Goal: Task Accomplishment & Management: Manage account settings

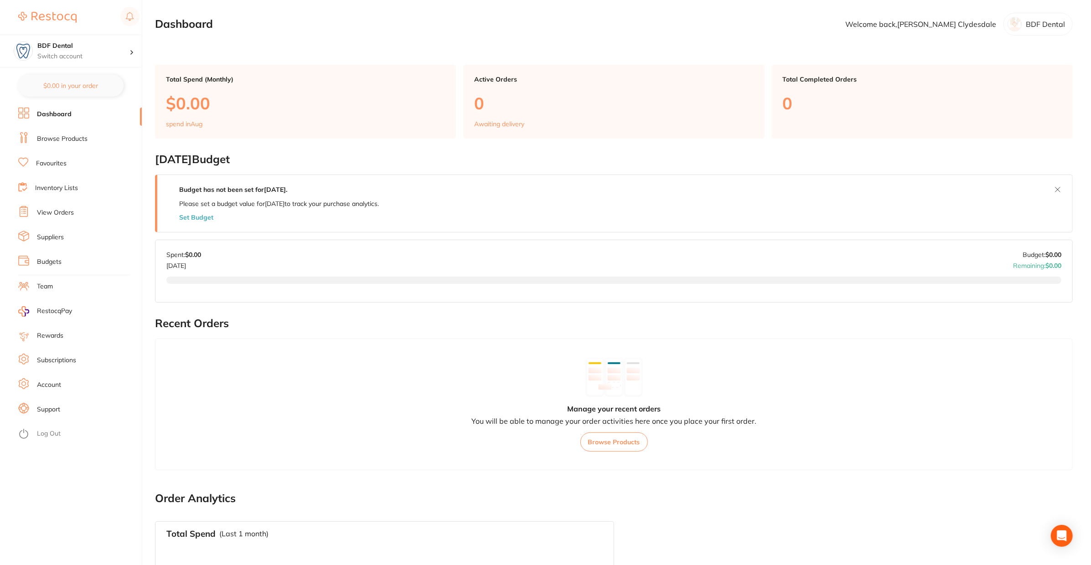
click at [45, 239] on link "Suppliers" at bounding box center [50, 237] width 27 height 9
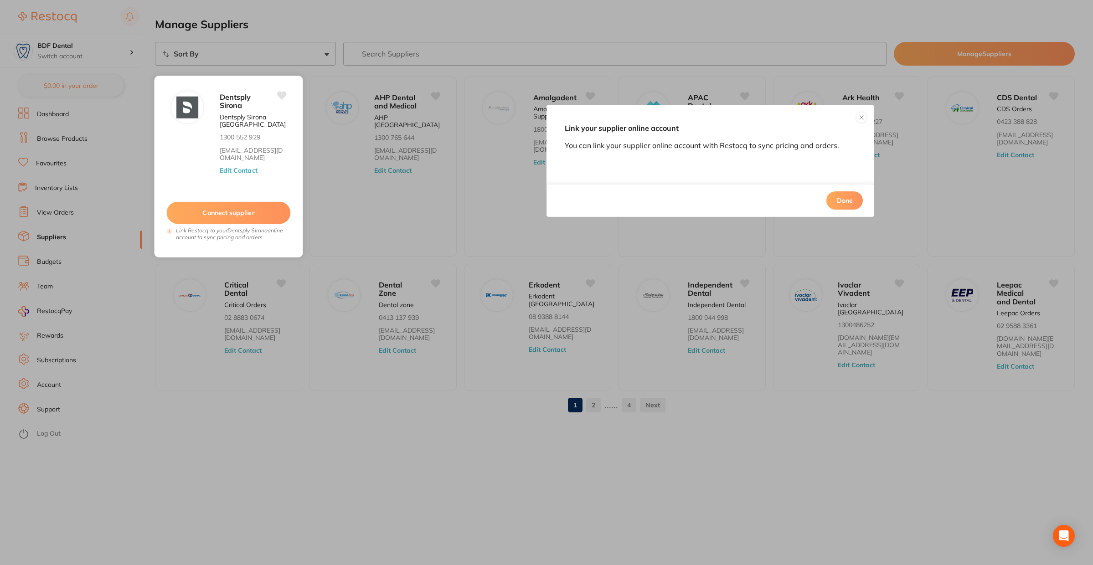
click at [259, 211] on button "Connect supplier" at bounding box center [229, 213] width 124 height 22
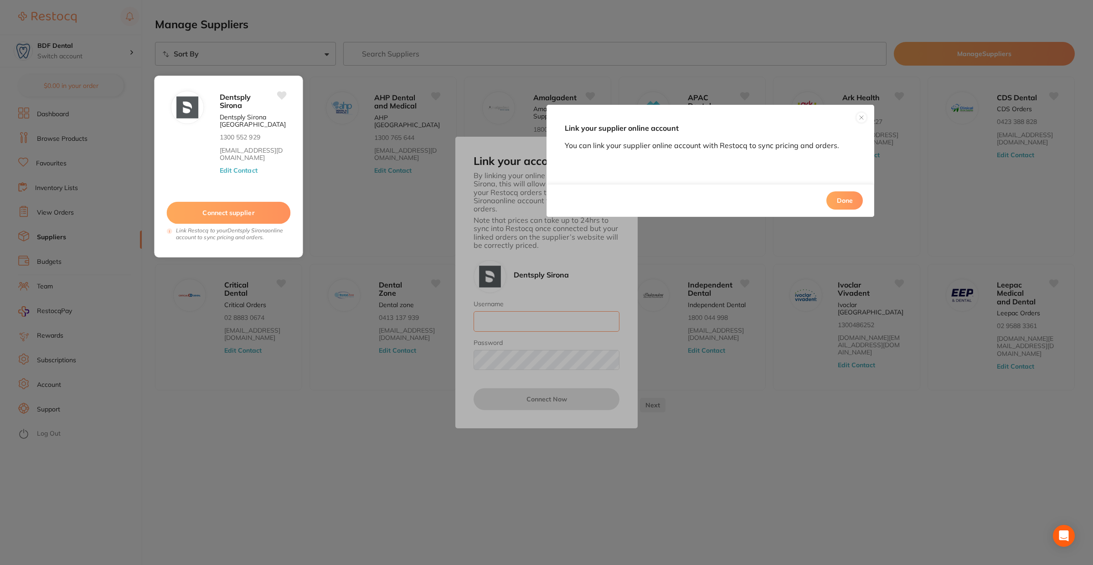
type input "[EMAIL_ADDRESS][DOMAIN_NAME]"
click at [562, 397] on div "Link your supplier online account You can link your supplier online account wit…" at bounding box center [546, 282] width 1093 height 565
click at [846, 196] on button "Done" at bounding box center [844, 200] width 36 height 18
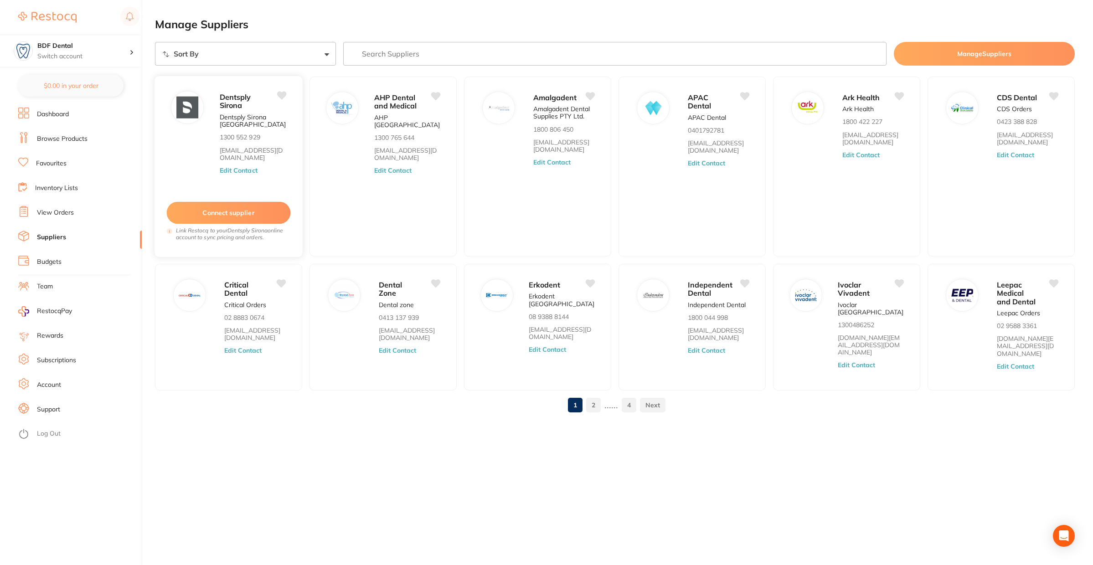
click at [228, 210] on button "Connect supplier" at bounding box center [229, 213] width 124 height 22
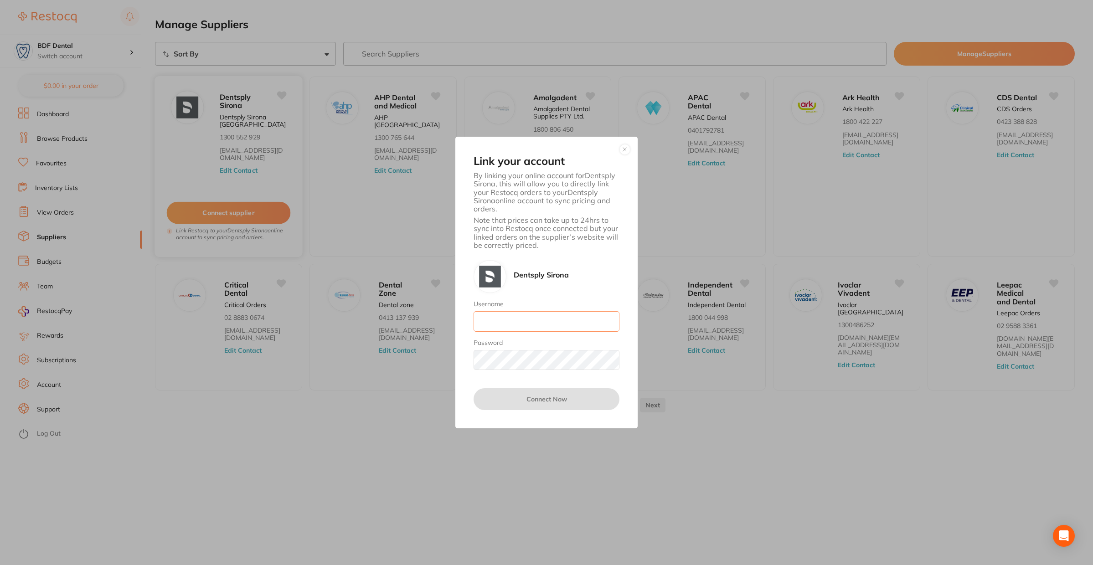
type input "[EMAIL_ADDRESS][DOMAIN_NAME]"
click at [553, 400] on button "Connect Now" at bounding box center [547, 399] width 146 height 22
click at [624, 148] on button "button" at bounding box center [624, 149] width 11 height 11
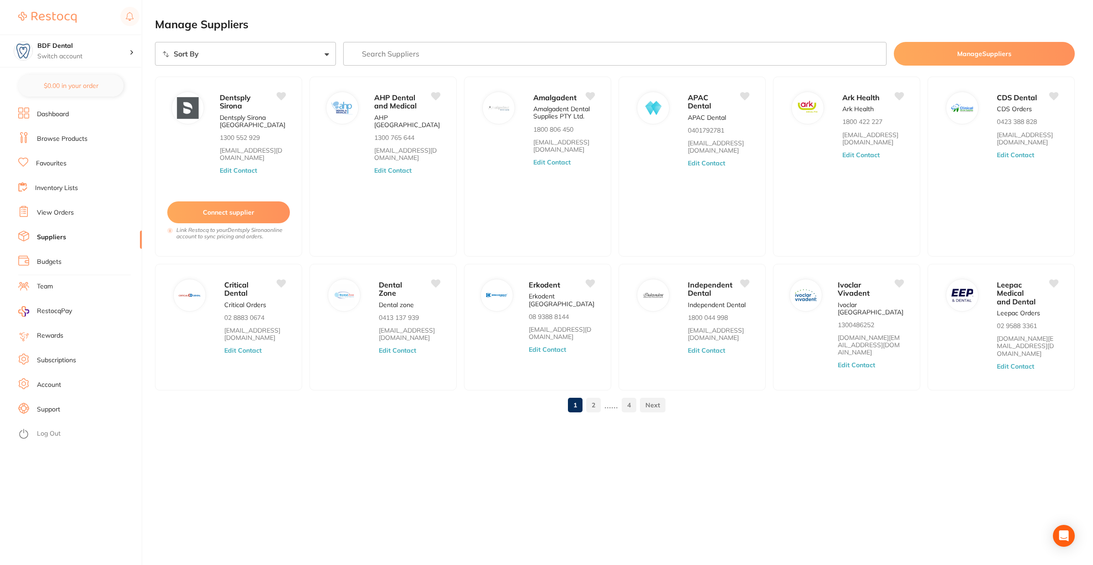
click at [593, 399] on link "2" at bounding box center [593, 405] width 15 height 18
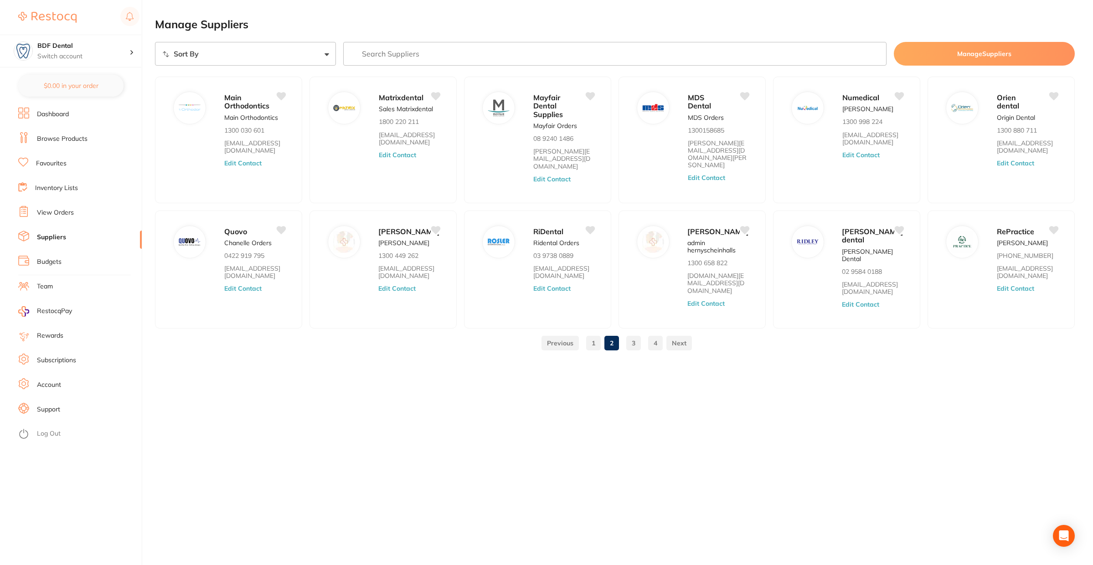
click at [631, 343] on link "3" at bounding box center [633, 343] width 15 height 18
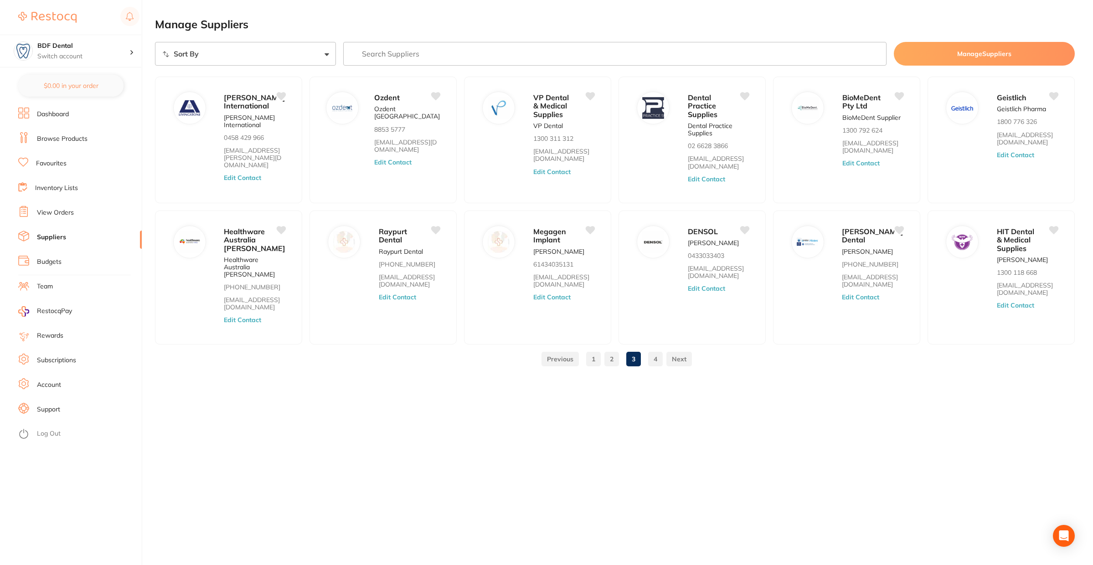
click at [658, 350] on link "4" at bounding box center [655, 359] width 15 height 18
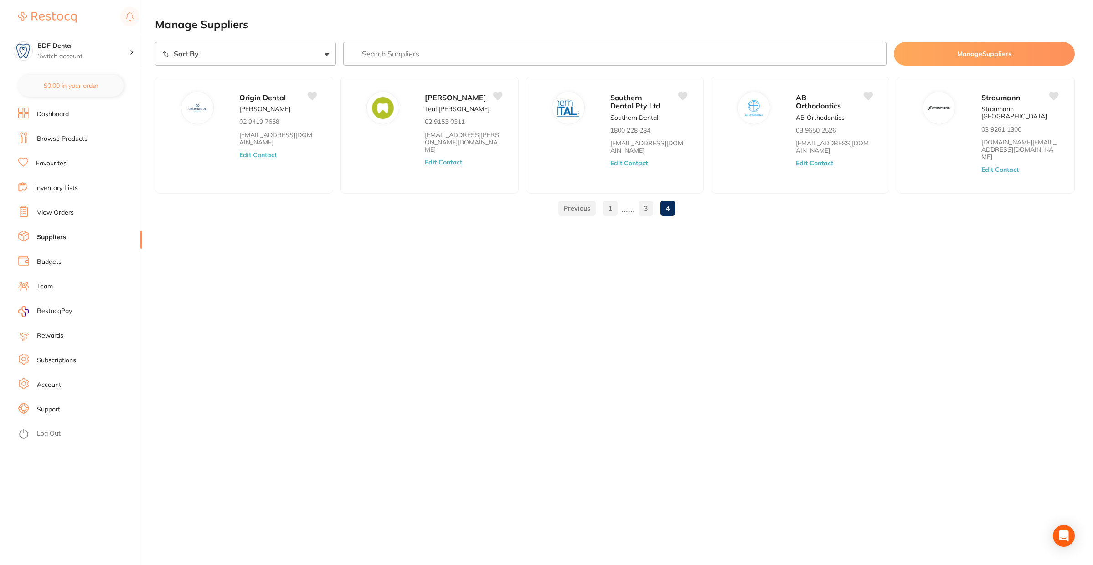
click at [418, 52] on input "search" at bounding box center [614, 54] width 543 height 24
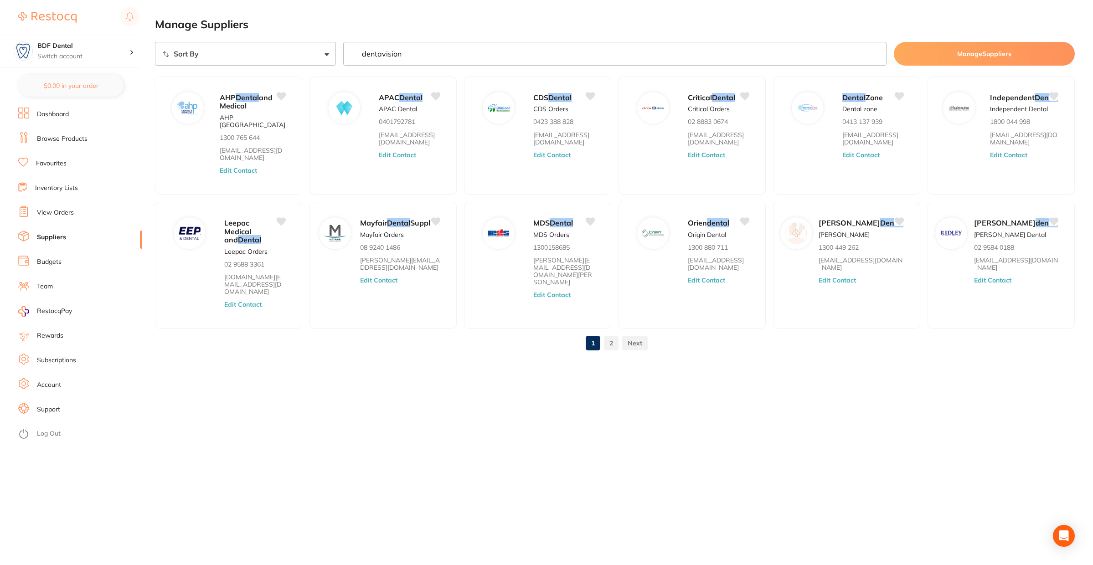
type input "dentavision"
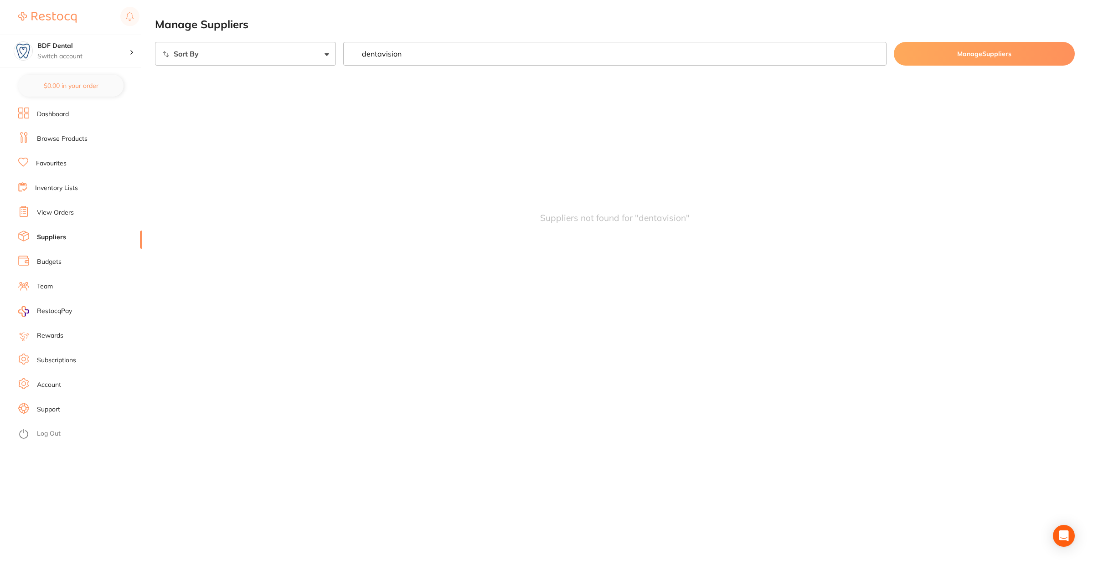
click at [57, 237] on link "Suppliers" at bounding box center [51, 237] width 29 height 9
drag, startPoint x: 435, startPoint y: 51, endPoint x: 327, endPoint y: 62, distance: 108.6
click at [334, 59] on div "Sort By A-Z Z-A dentavision Manage Suppliers" at bounding box center [615, 54] width 920 height 24
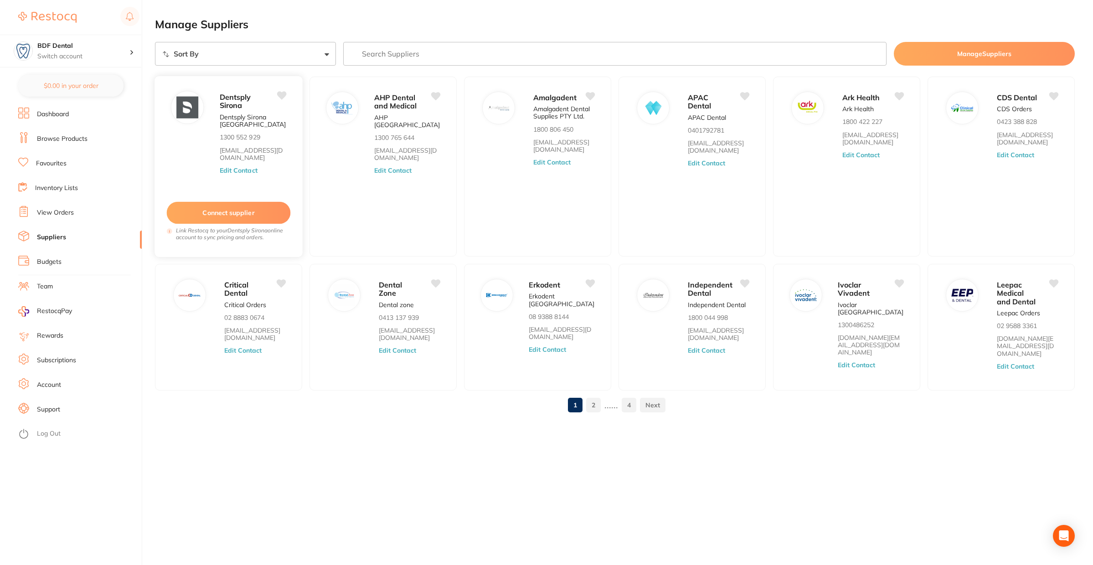
click at [233, 212] on button "Connect supplier" at bounding box center [229, 213] width 124 height 22
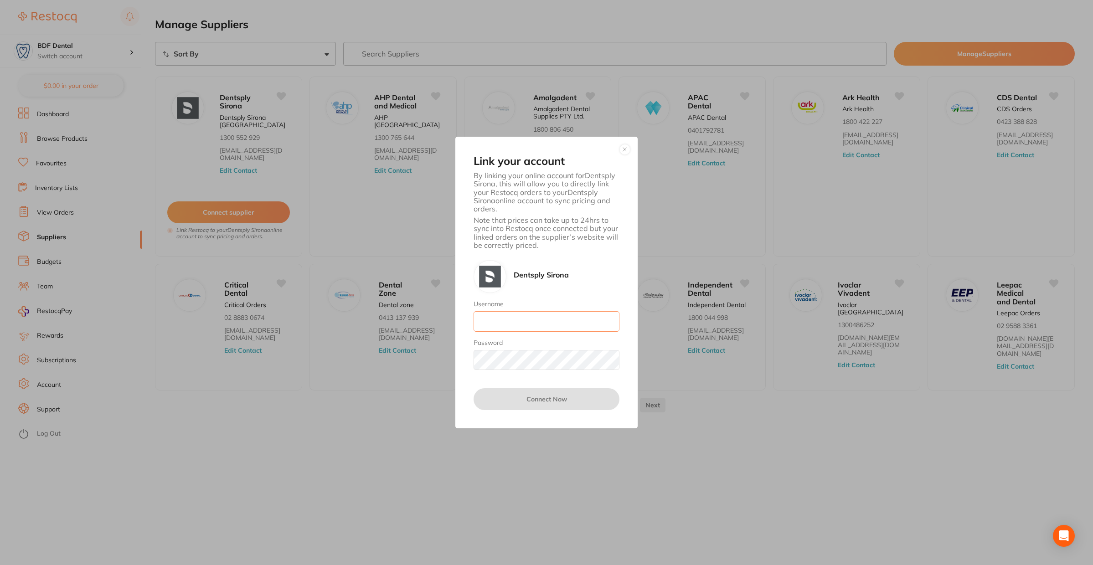
type input "[EMAIL_ADDRESS][DOMAIN_NAME]"
click at [540, 400] on button "Connect Now" at bounding box center [547, 399] width 146 height 22
click at [624, 147] on button "button" at bounding box center [624, 149] width 11 height 11
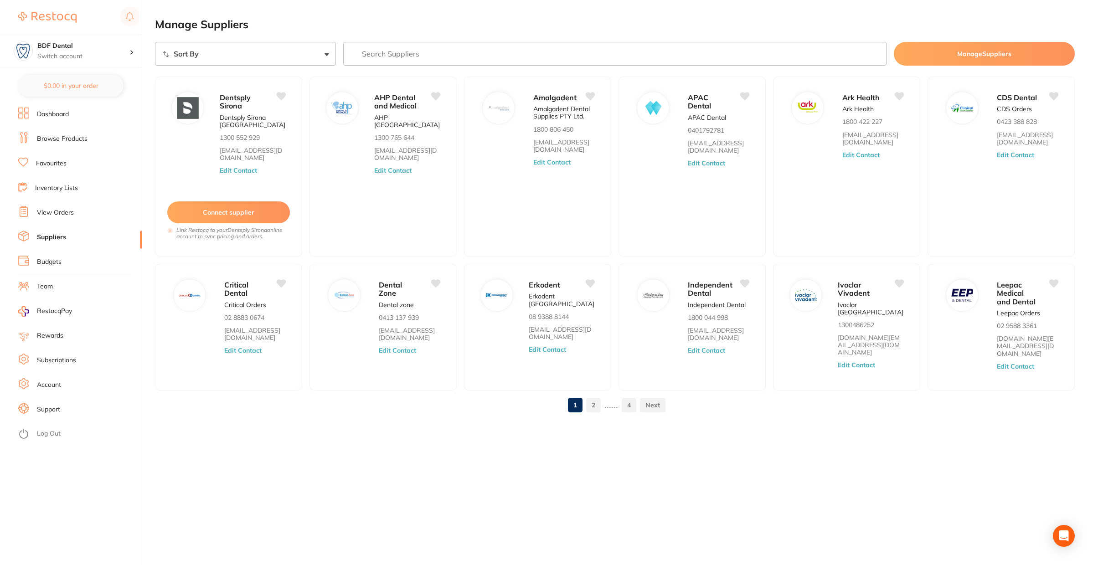
click at [1009, 54] on button "Manage Suppliers" at bounding box center [984, 54] width 181 height 24
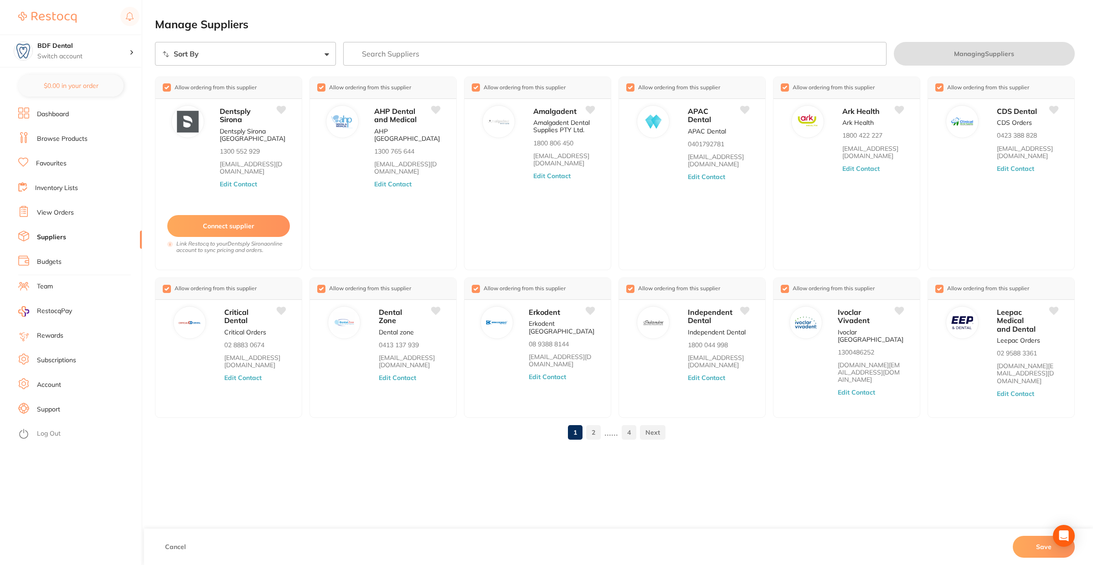
click at [1046, 546] on button "Save" at bounding box center [1044, 547] width 62 height 22
click at [1041, 547] on button "Save" at bounding box center [1044, 547] width 62 height 22
click at [57, 238] on link "Suppliers" at bounding box center [51, 237] width 29 height 9
click at [67, 111] on link "Dashboard" at bounding box center [53, 114] width 32 height 9
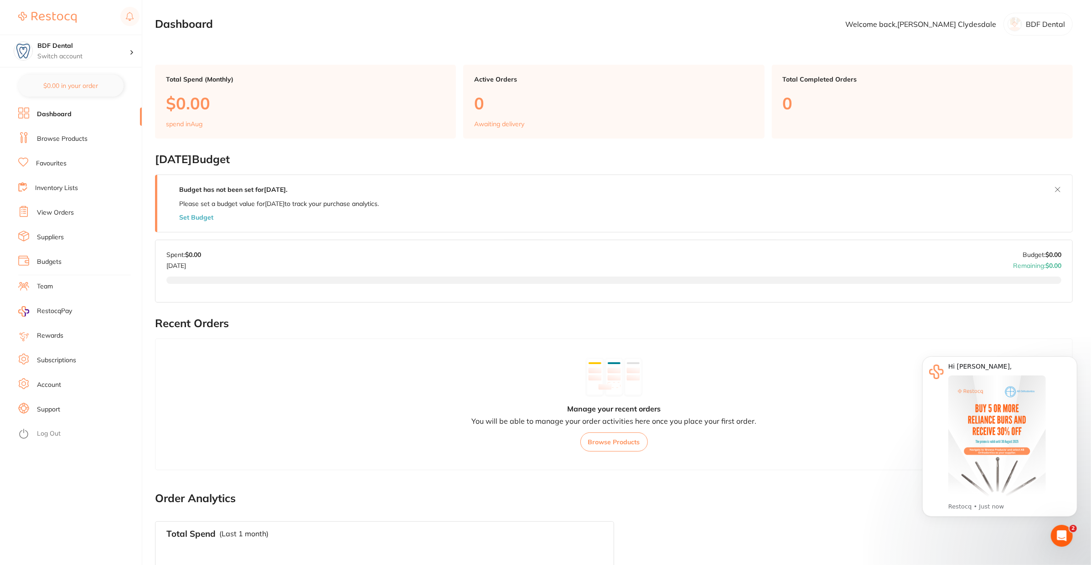
click at [52, 241] on link "Suppliers" at bounding box center [50, 237] width 27 height 9
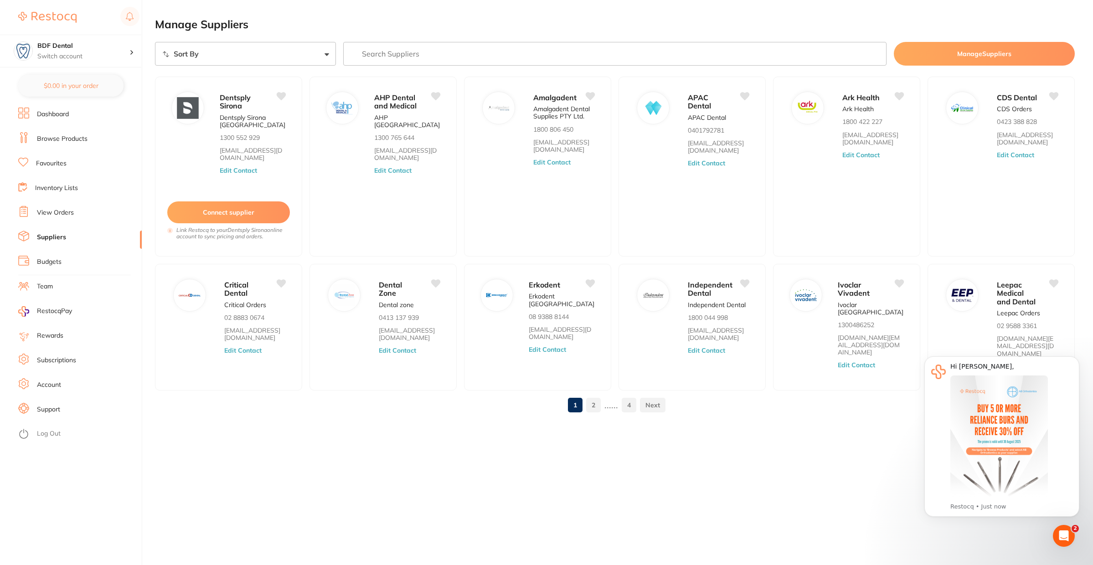
click at [1063, 531] on icon "Open Intercom Messenger" at bounding box center [1064, 536] width 15 height 15
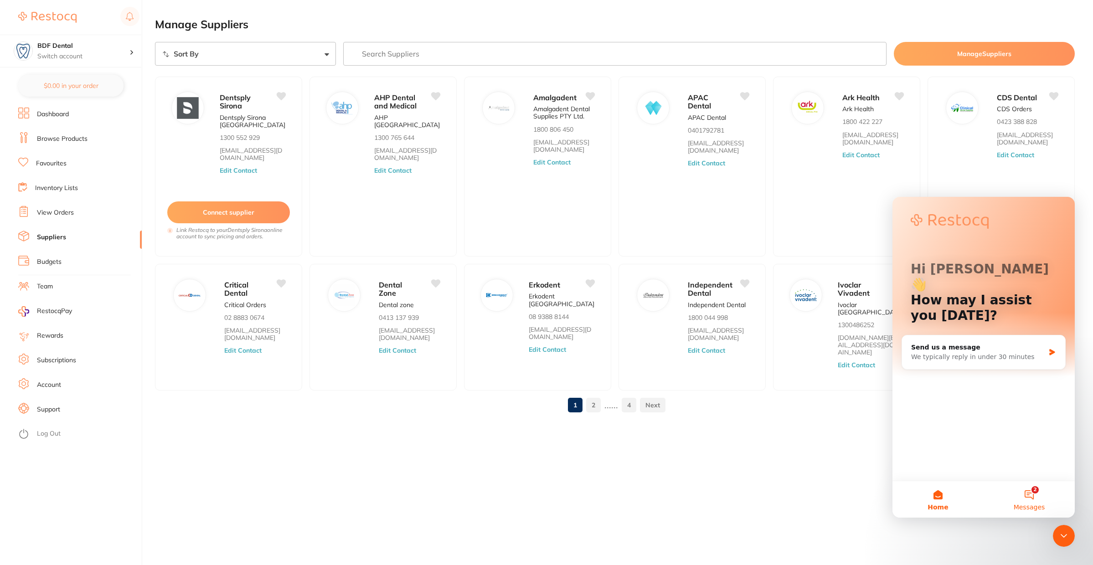
click at [1037, 492] on button "2 Messages" at bounding box center [1029, 499] width 91 height 36
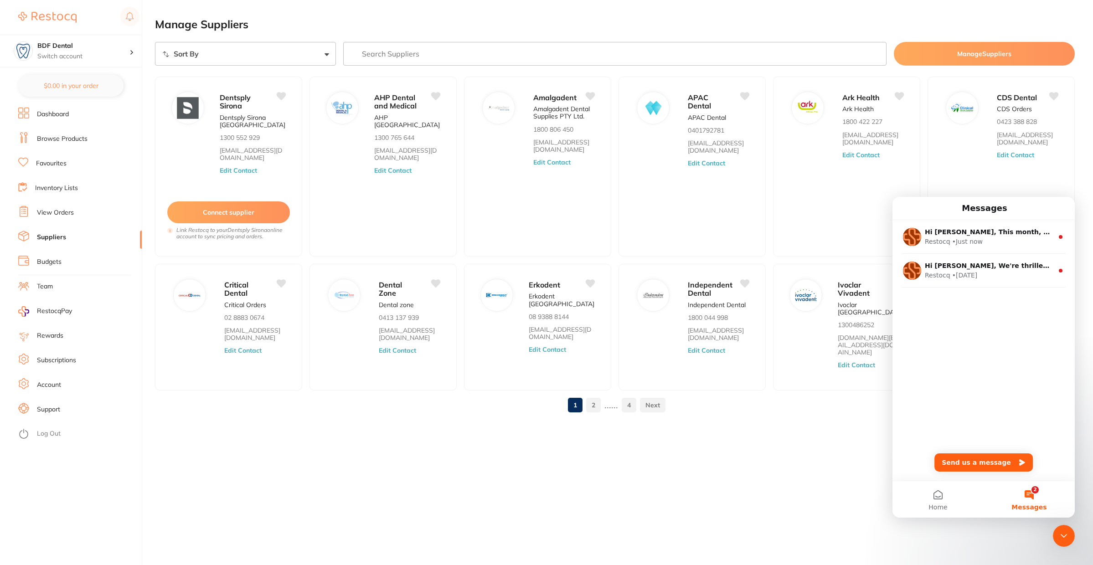
click at [772, 506] on div "Manage Suppliers Sort By A-Z Z-A Manage Suppliers Dentsply Sirona Dentsply [GEO…" at bounding box center [624, 282] width 938 height 565
click at [1065, 537] on icon "Close Intercom Messenger" at bounding box center [1063, 536] width 11 height 11
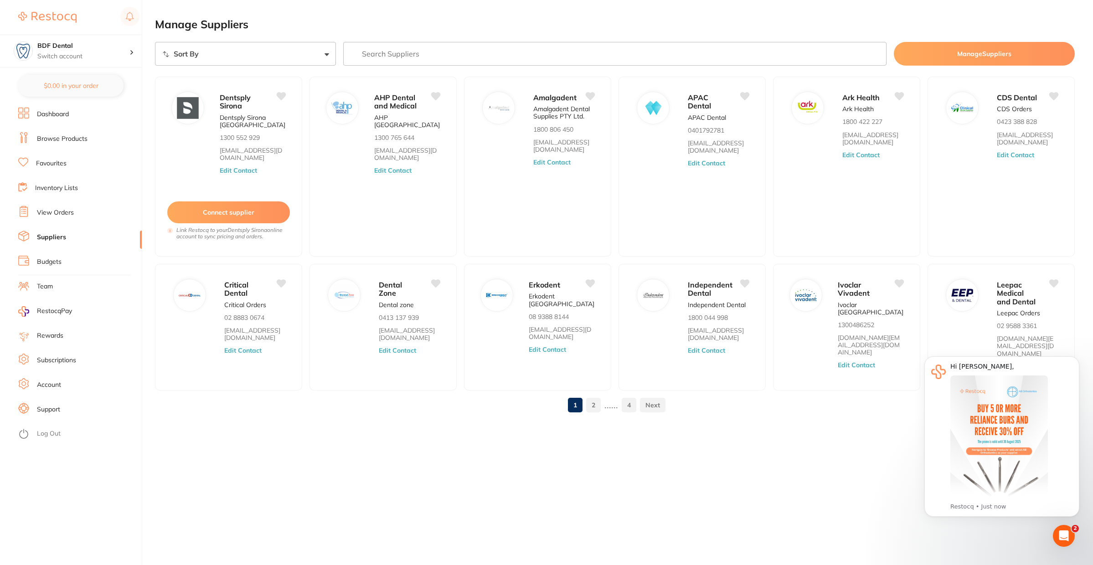
click at [653, 398] on link at bounding box center [653, 405] width 26 height 18
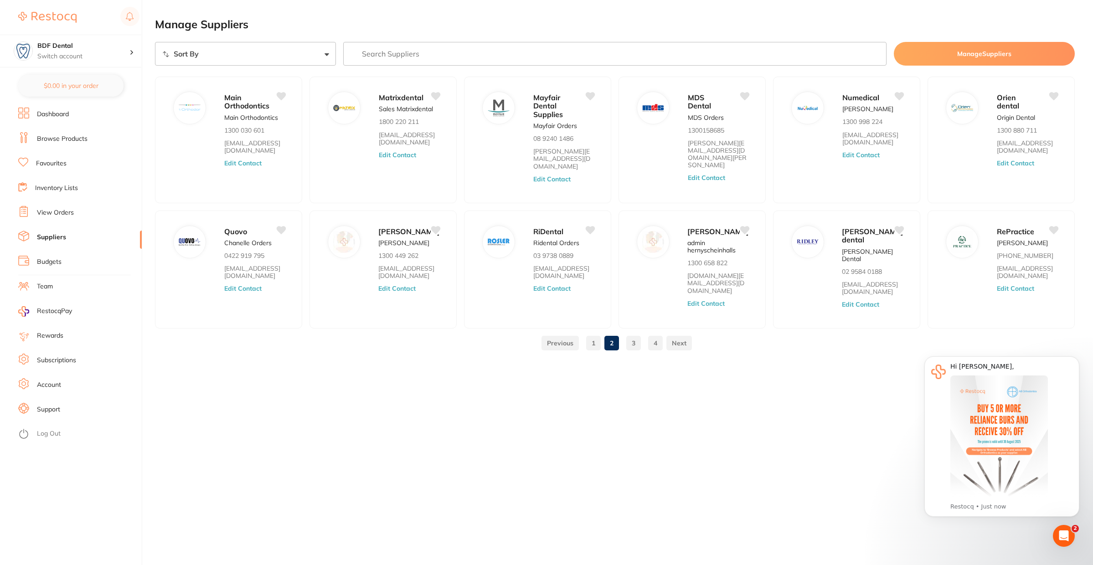
click at [679, 345] on link at bounding box center [679, 343] width 26 height 18
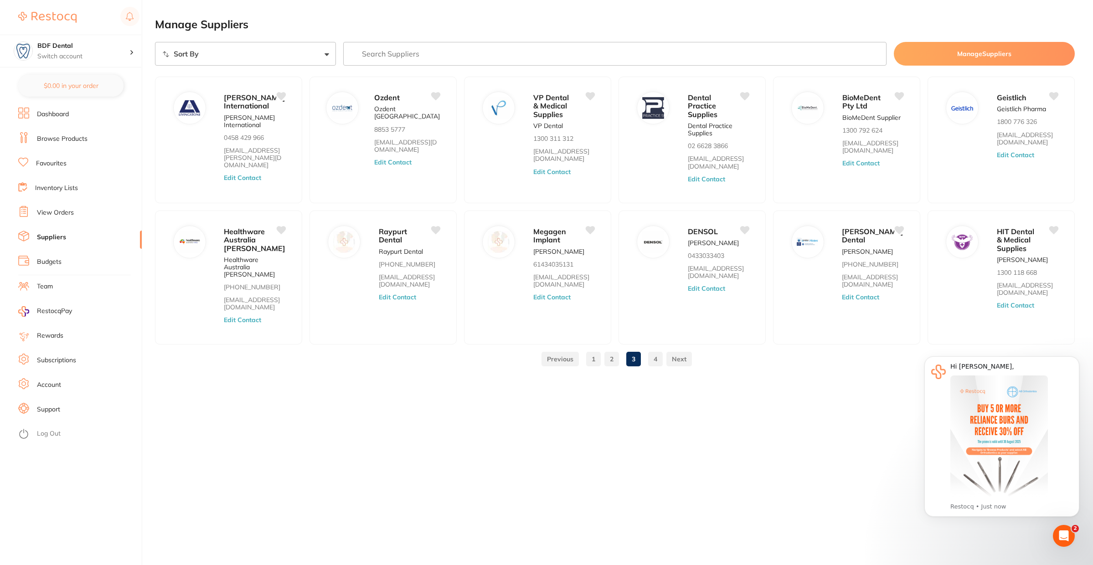
click at [679, 350] on link at bounding box center [679, 359] width 26 height 18
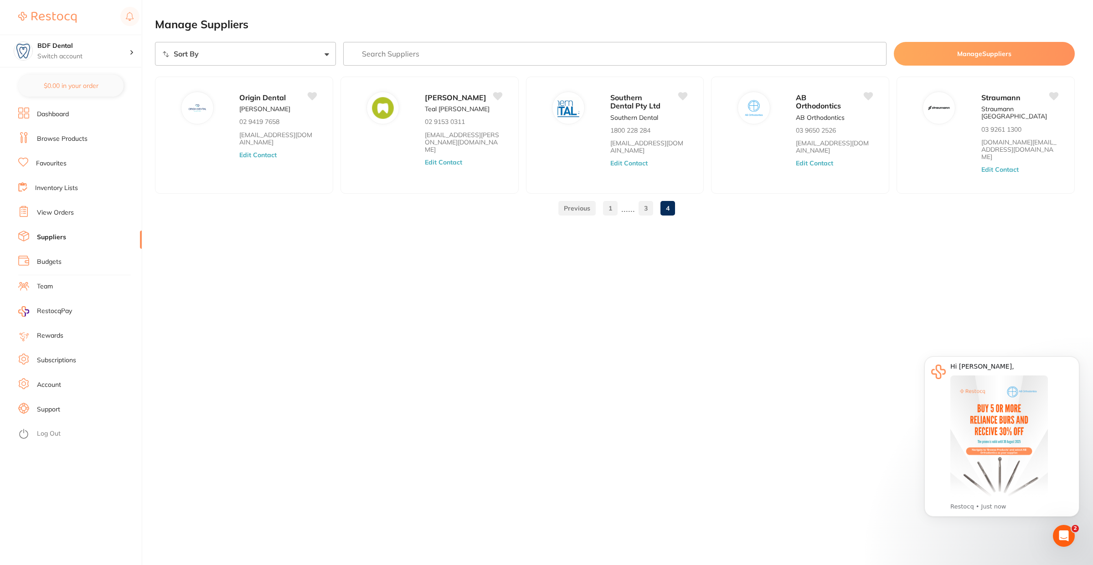
click at [608, 206] on link "1" at bounding box center [610, 208] width 15 height 18
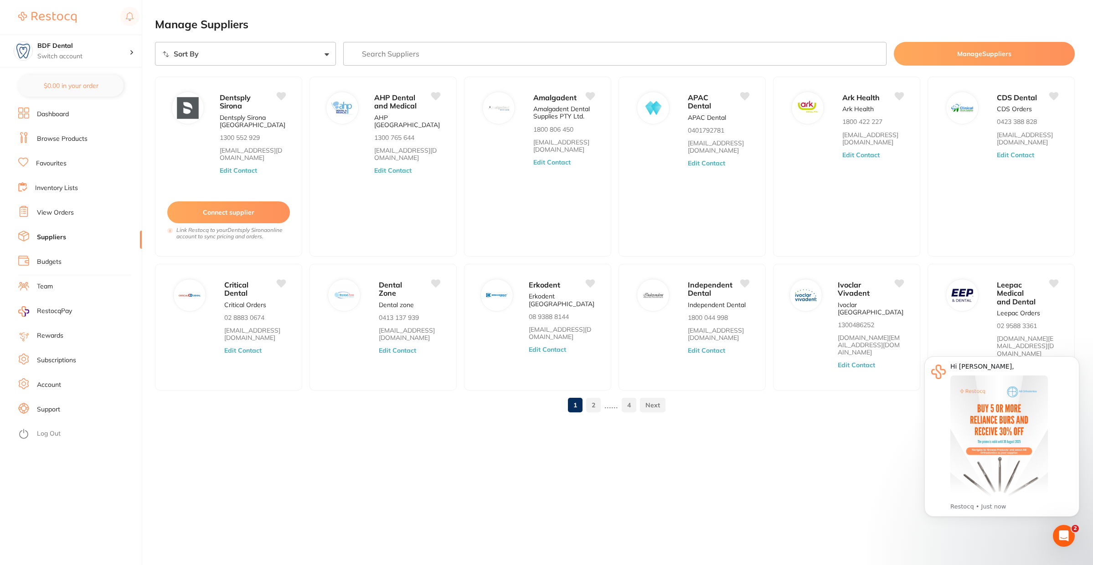
click at [56, 212] on link "View Orders" at bounding box center [55, 212] width 37 height 9
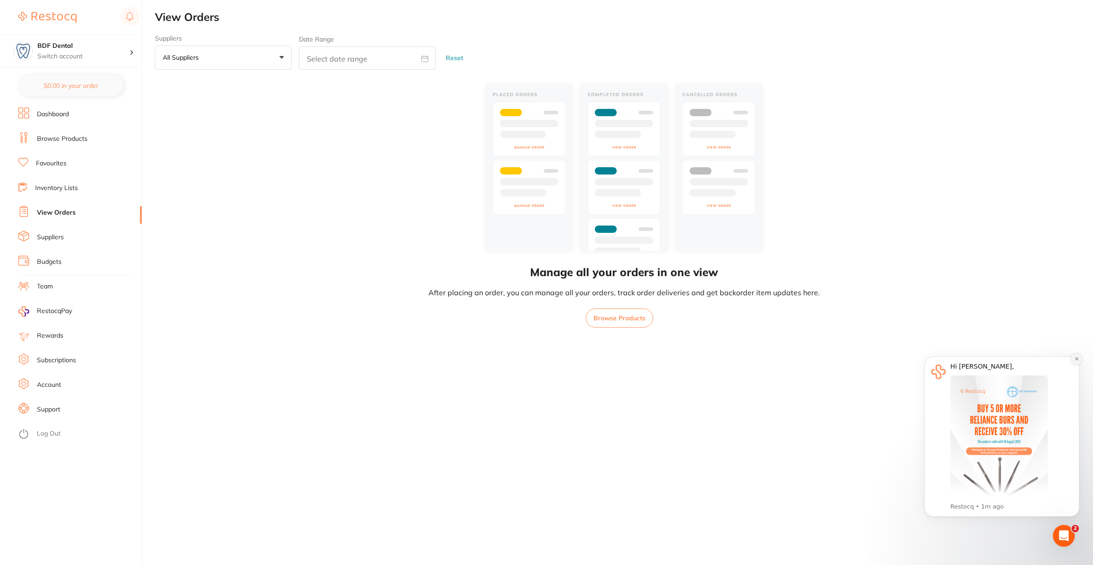
click at [1073, 357] on button "Dismiss notification" at bounding box center [1077, 359] width 12 height 12
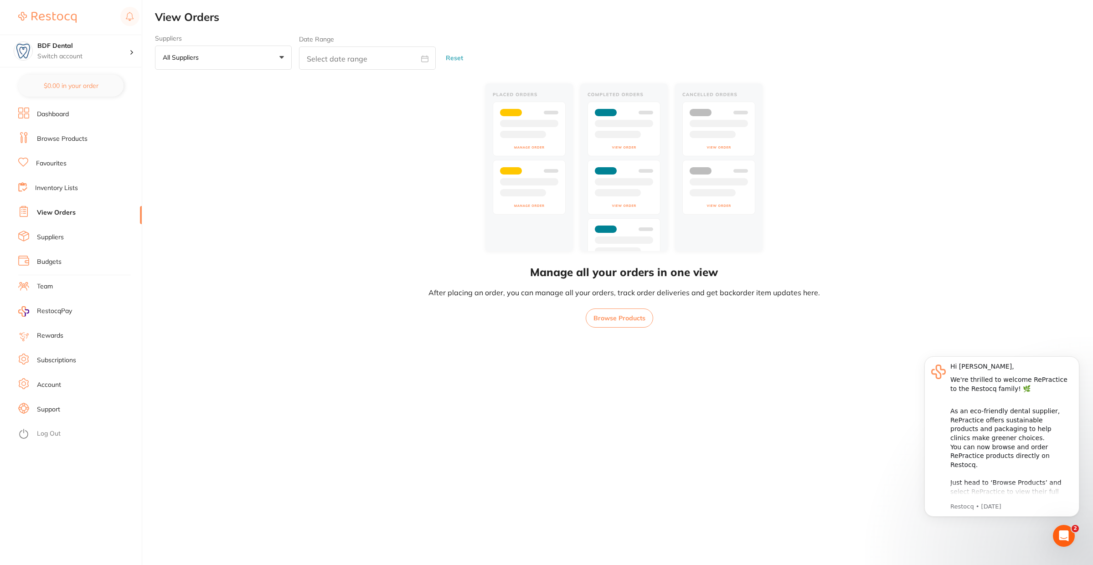
click at [54, 138] on link "Browse Products" at bounding box center [62, 138] width 51 height 9
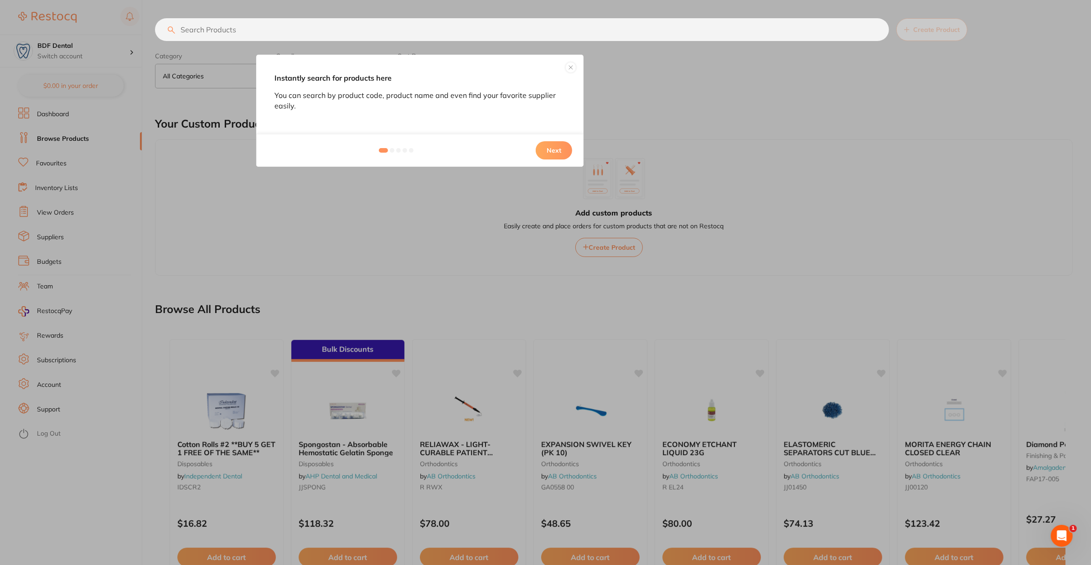
click at [557, 152] on button "Next" at bounding box center [554, 150] width 36 height 18
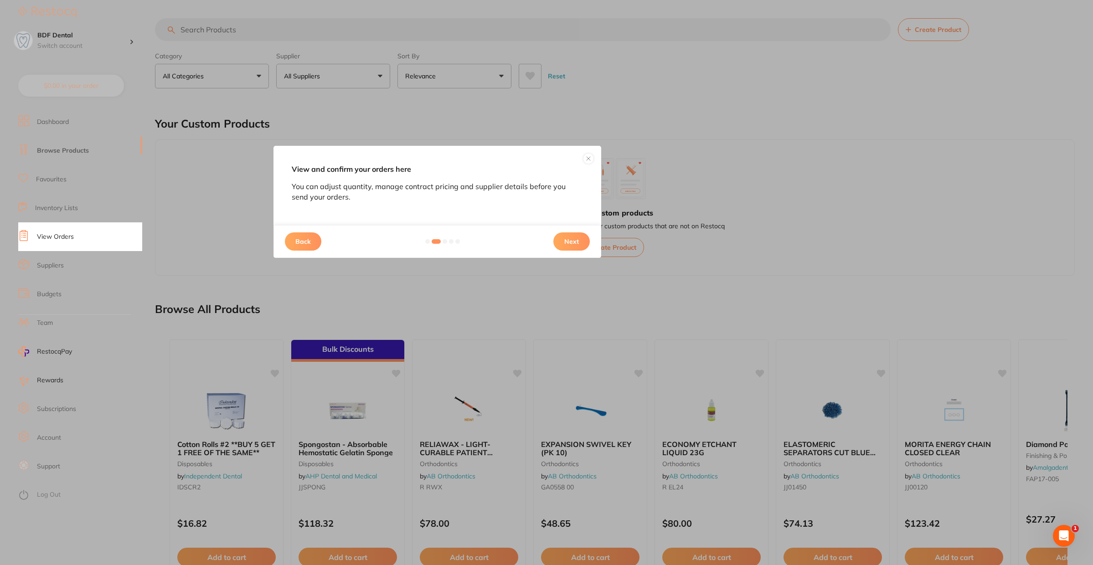
click at [576, 243] on button "Next" at bounding box center [571, 241] width 36 height 18
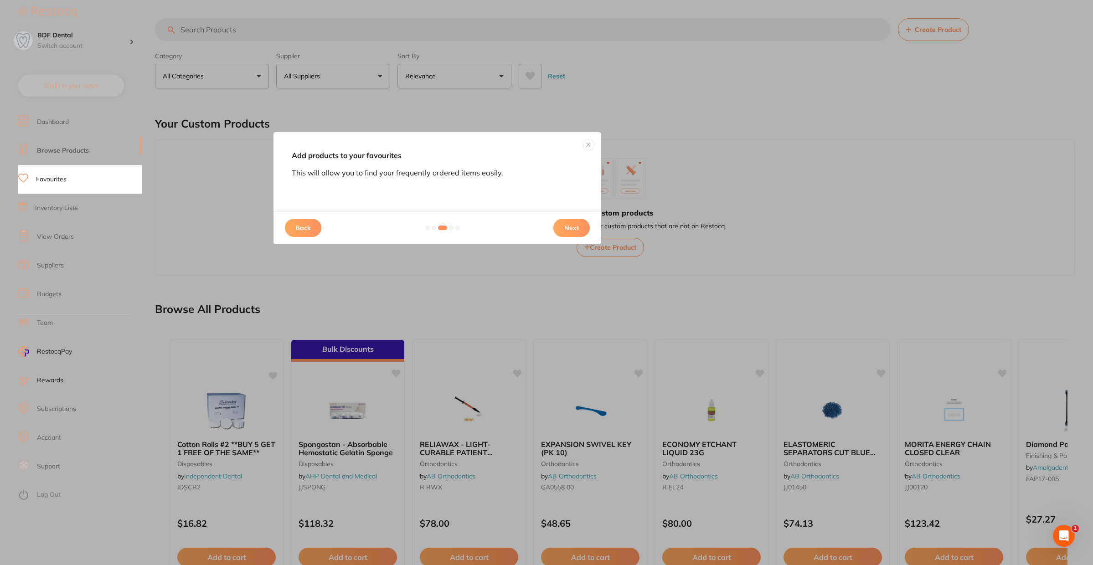
click at [573, 225] on button "Next" at bounding box center [571, 228] width 36 height 18
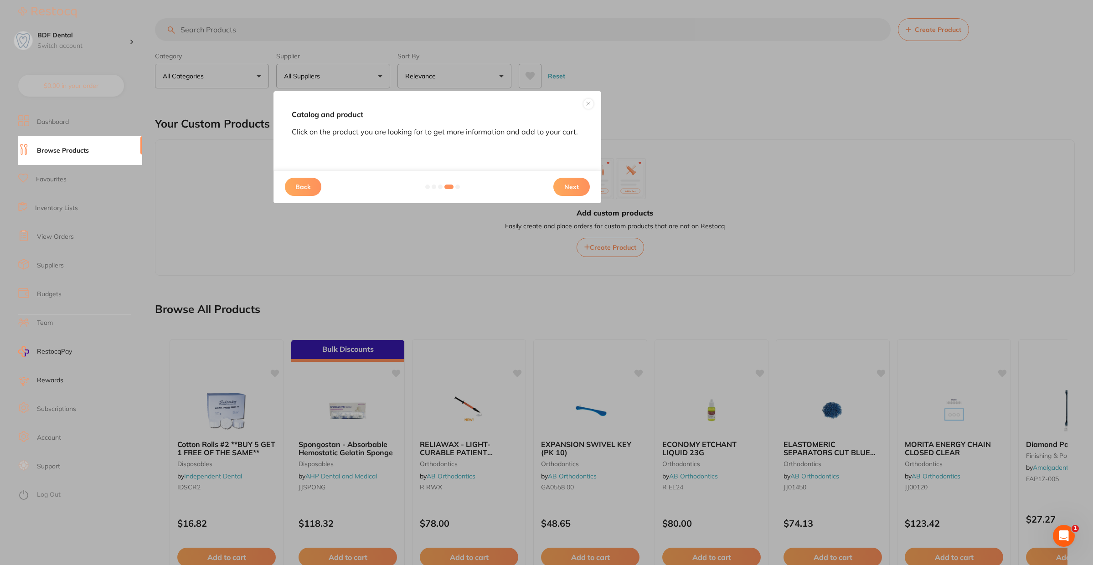
click at [578, 190] on button "Next" at bounding box center [571, 187] width 36 height 18
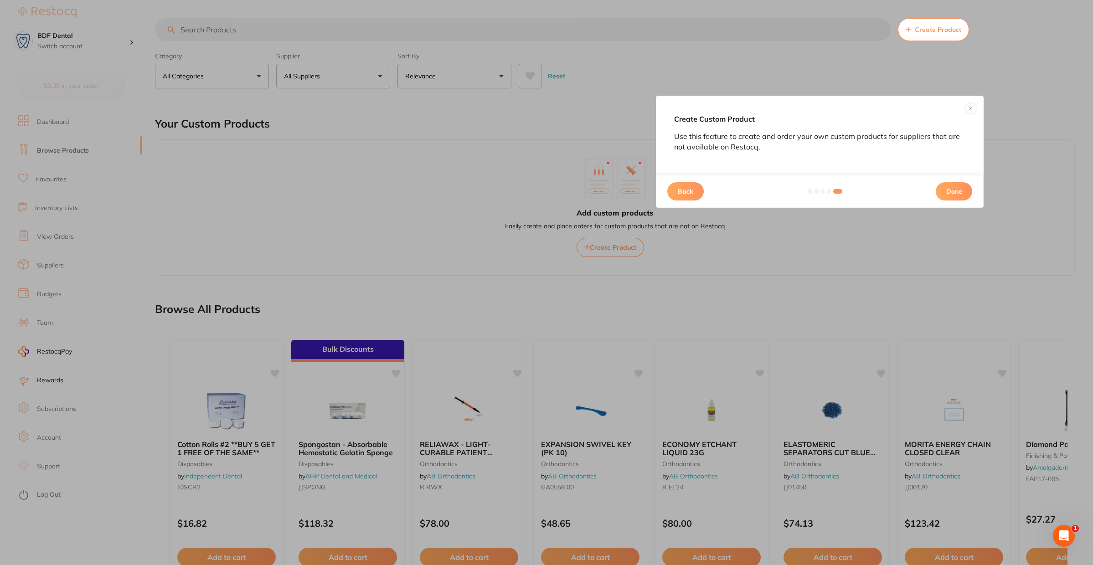
click at [952, 193] on button "Done" at bounding box center [954, 191] width 36 height 18
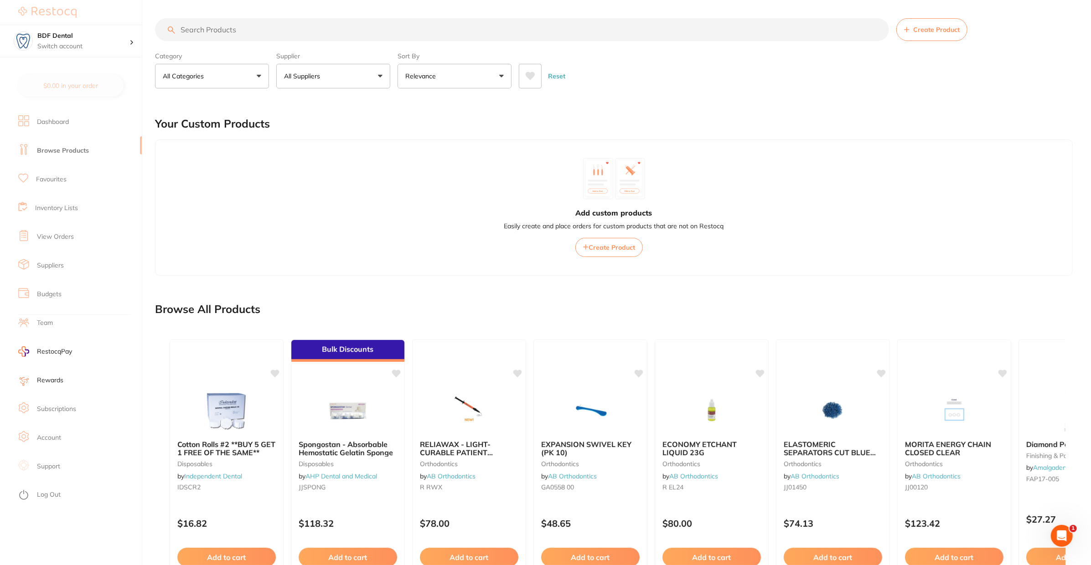
click at [58, 267] on link "Suppliers" at bounding box center [50, 265] width 27 height 9
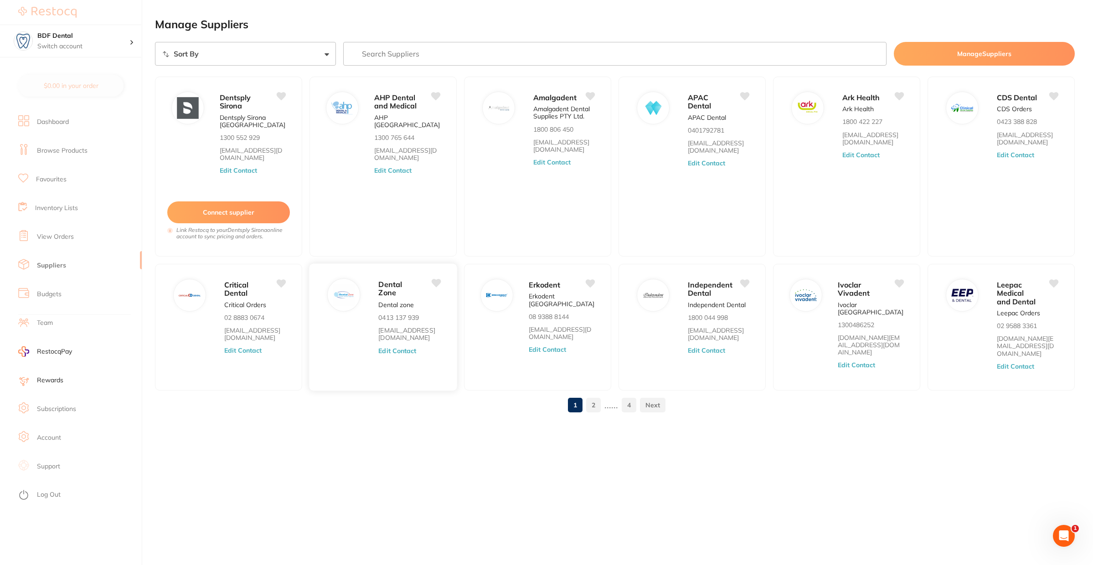
click at [396, 286] on span "Dental Zone" at bounding box center [390, 289] width 24 height 18
click at [426, 302] on div "Dental Zone Dental zone 0413 137 939 [EMAIL_ADDRESS][DOMAIN_NAME] Edit Contact" at bounding box center [412, 330] width 69 height 103
click at [855, 131] on link "[EMAIL_ADDRESS][DOMAIN_NAME]" at bounding box center [873, 138] width 62 height 15
click at [210, 111] on div "Dentsply Sirona Dentsply [GEOGRAPHIC_DATA] [GEOGRAPHIC_DATA] 1300 552 929 [EMAI…" at bounding box center [228, 167] width 149 height 182
click at [51, 181] on link "Favourites" at bounding box center [51, 179] width 31 height 9
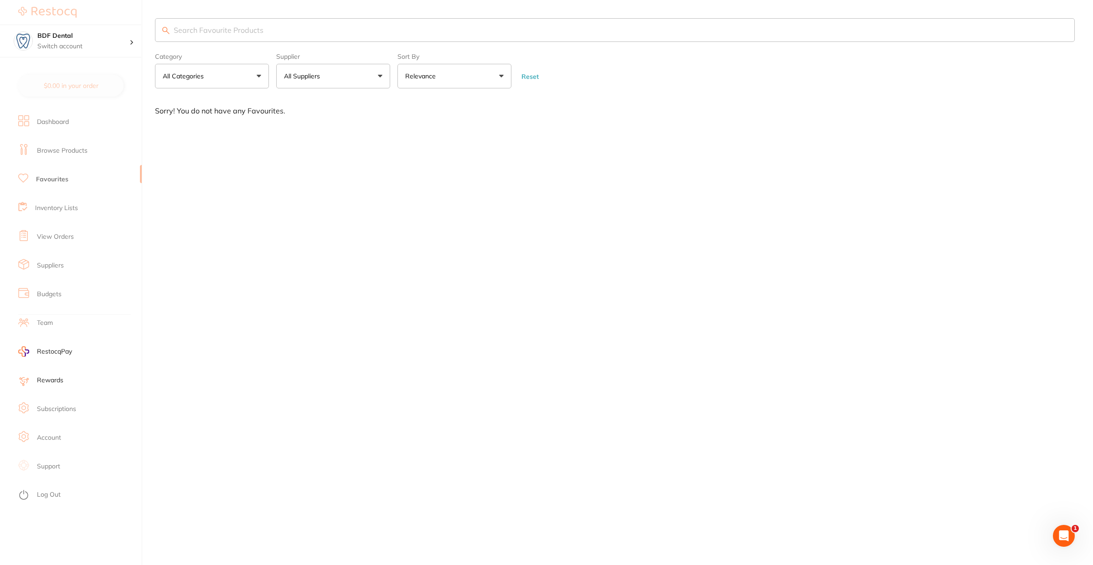
click at [58, 125] on link "Dashboard" at bounding box center [53, 122] width 32 height 9
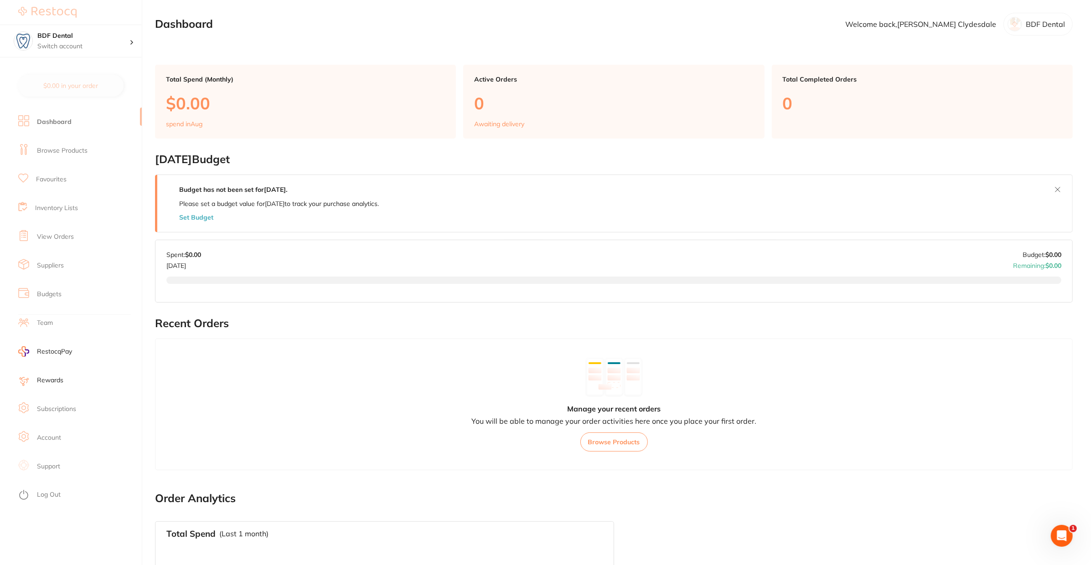
click at [56, 266] on link "Suppliers" at bounding box center [50, 265] width 27 height 9
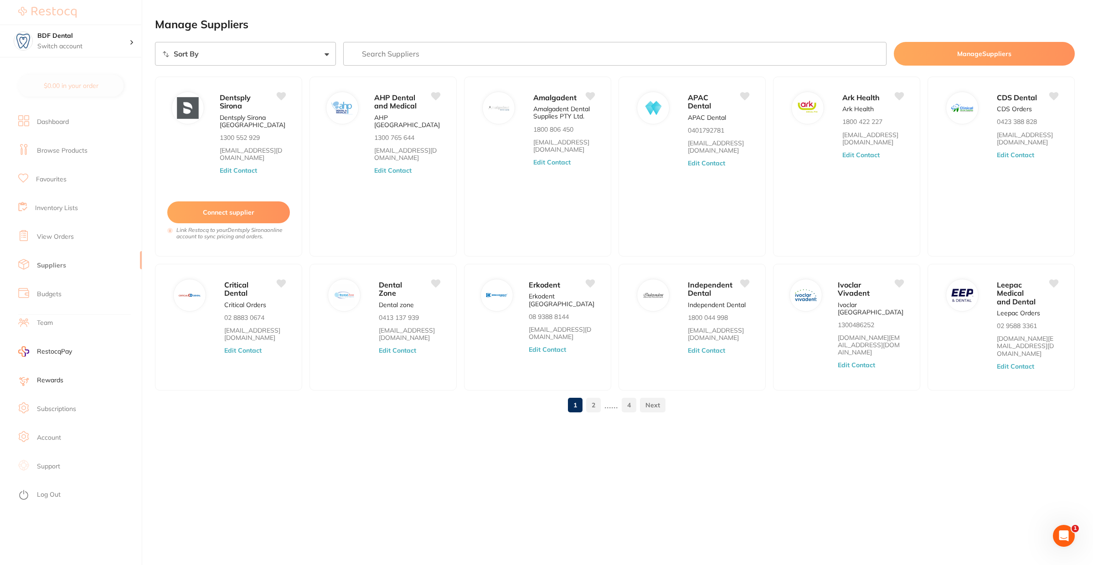
click at [51, 439] on link "Account" at bounding box center [49, 437] width 24 height 9
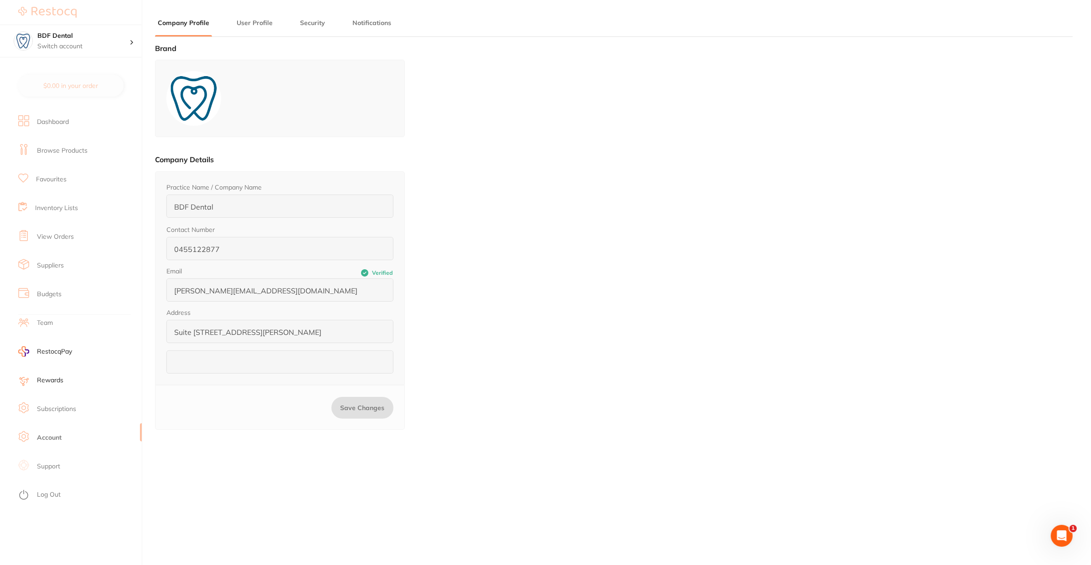
type input "[PERSON_NAME]"
type input "Clydesdale"
type input "0402133859"
type input "[EMAIL_ADDRESS][DOMAIN_NAME]"
click at [52, 408] on link "Subscriptions" at bounding box center [56, 409] width 39 height 9
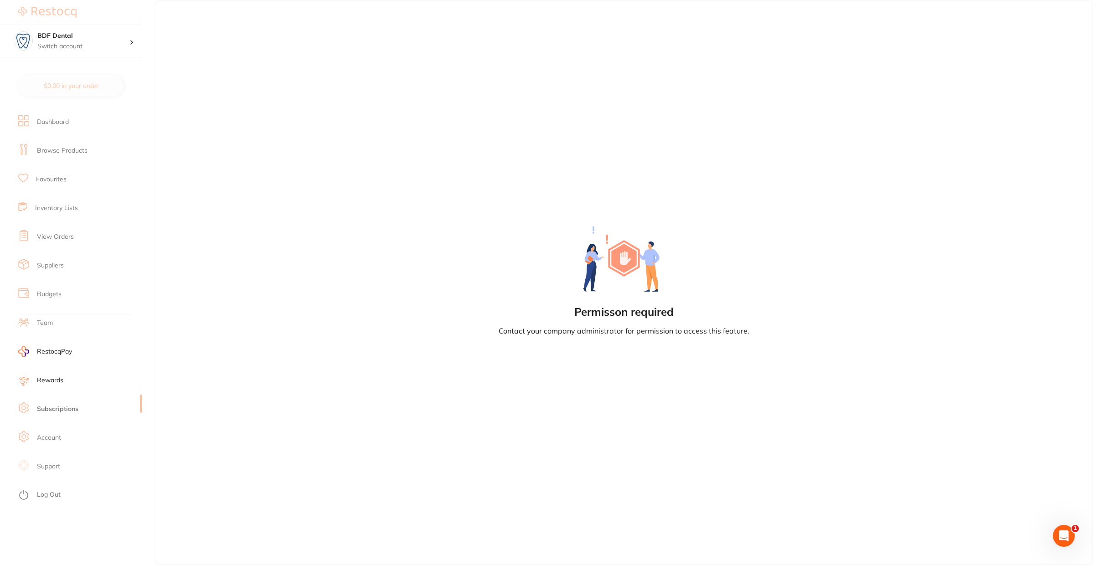
click at [40, 324] on link "Team" at bounding box center [45, 323] width 16 height 9
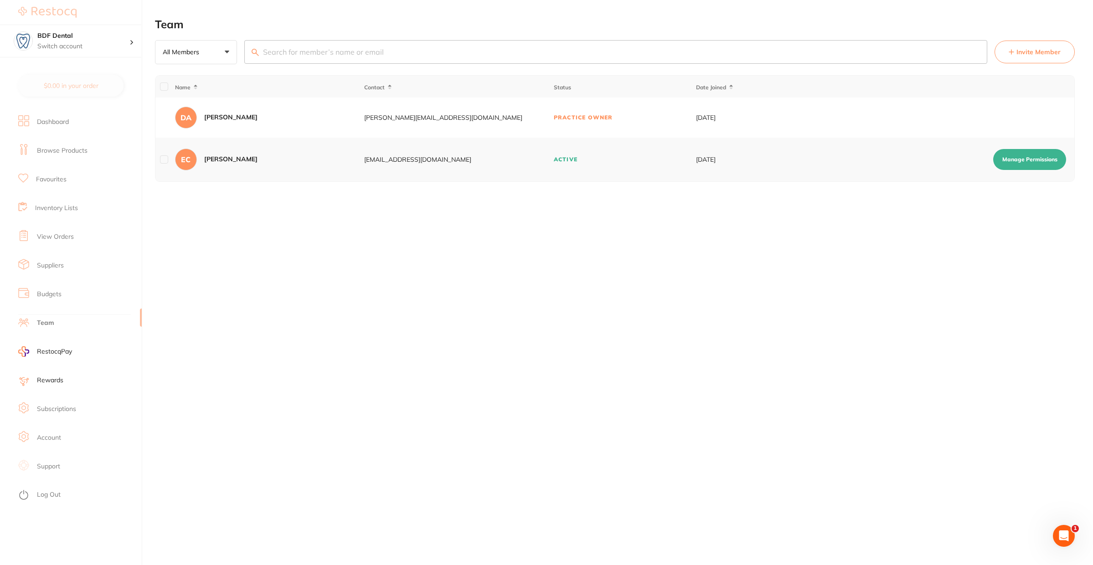
click at [47, 267] on link "Suppliers" at bounding box center [50, 265] width 27 height 9
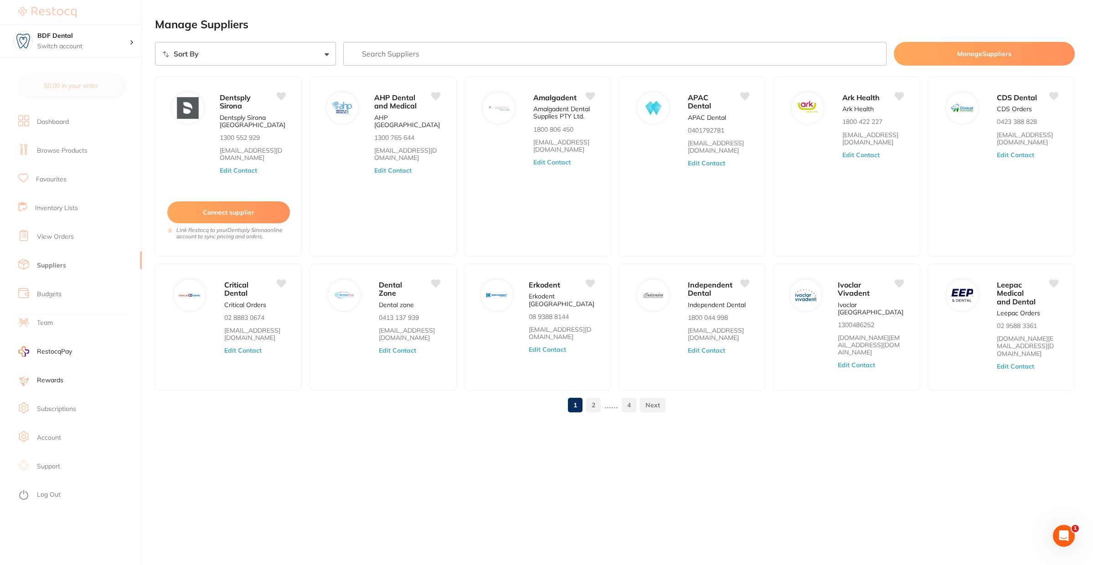
click at [991, 49] on button "Manage Suppliers" at bounding box center [984, 54] width 181 height 24
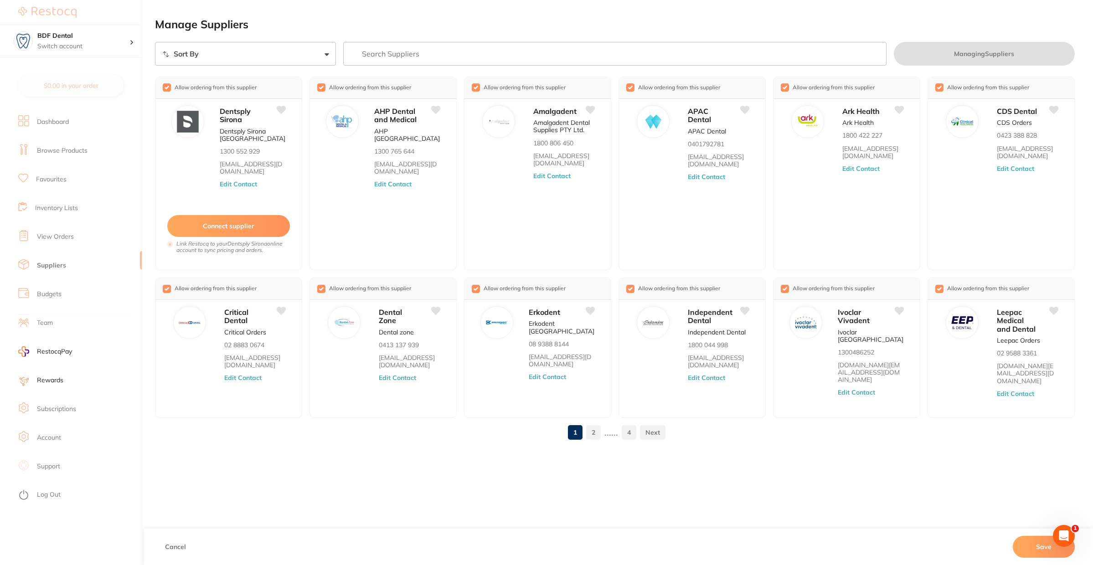
click at [658, 425] on link at bounding box center [653, 432] width 26 height 18
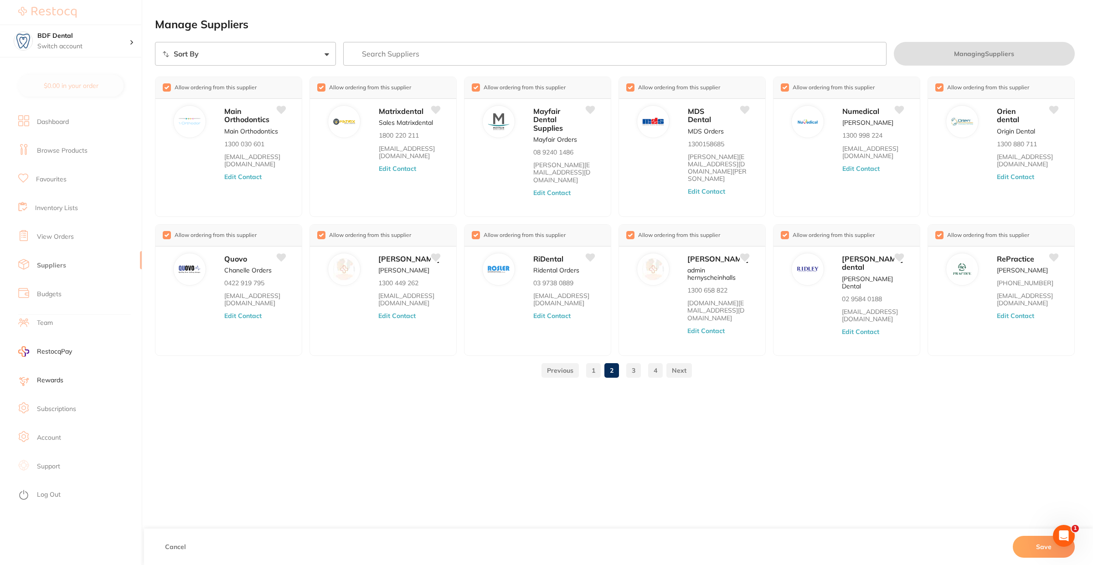
click at [53, 352] on span "RestocqPay" at bounding box center [54, 351] width 35 height 9
click at [1049, 547] on button "Save" at bounding box center [1044, 547] width 62 height 22
drag, startPoint x: 439, startPoint y: 246, endPoint x: 445, endPoint y: 248, distance: 5.8
click at [439, 253] on icon at bounding box center [437, 257] width 10 height 8
click at [746, 108] on icon at bounding box center [746, 109] width 10 height 8
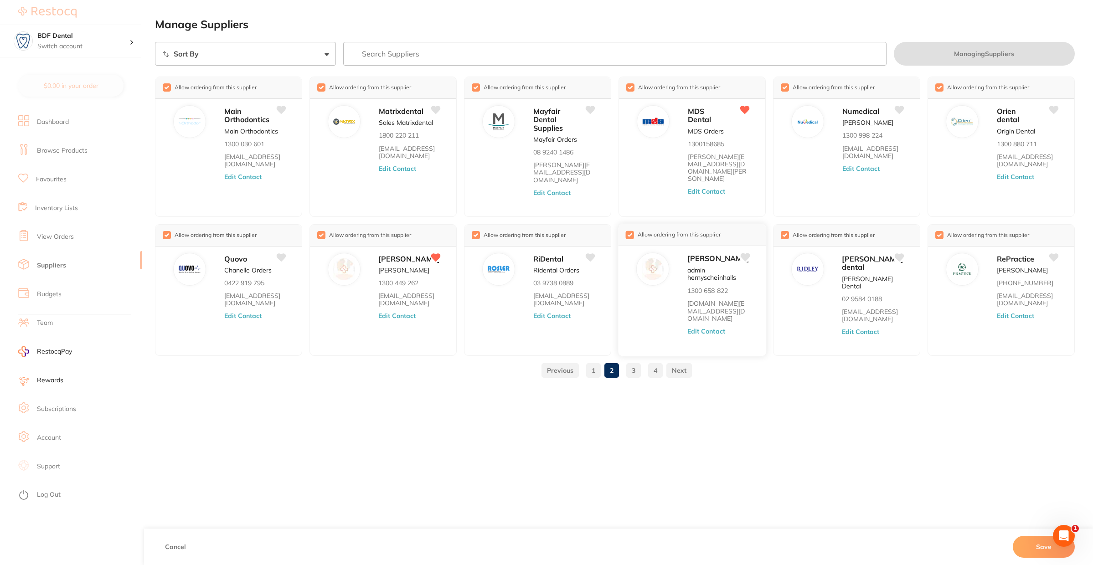
click at [747, 253] on icon at bounding box center [746, 257] width 10 height 8
click at [598, 373] on link "1" at bounding box center [593, 370] width 15 height 18
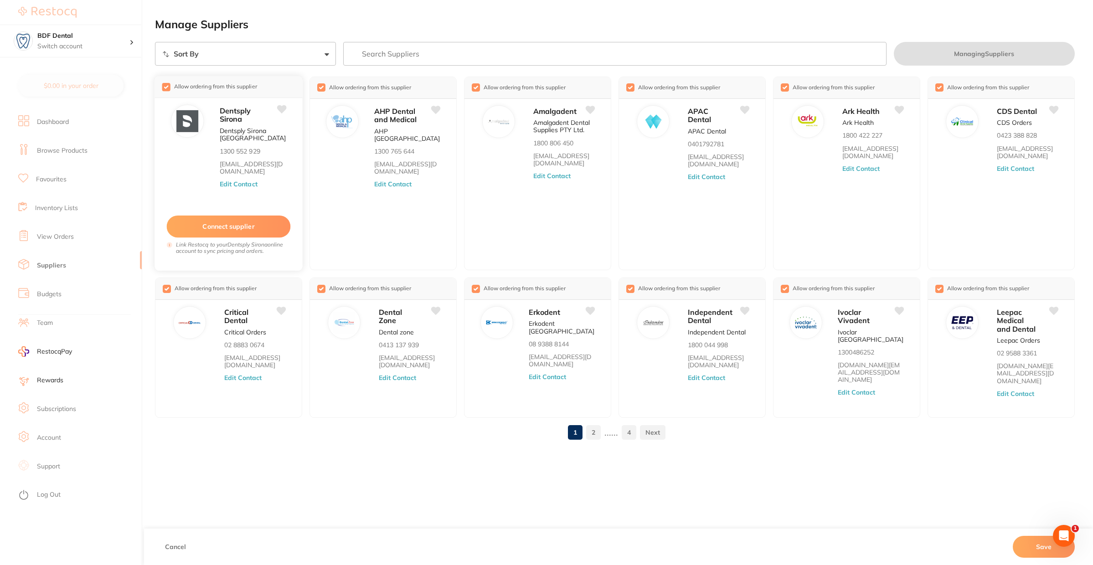
click at [283, 109] on icon at bounding box center [282, 109] width 10 height 8
click at [902, 108] on icon at bounding box center [900, 109] width 10 height 8
click at [652, 424] on link at bounding box center [653, 432] width 26 height 18
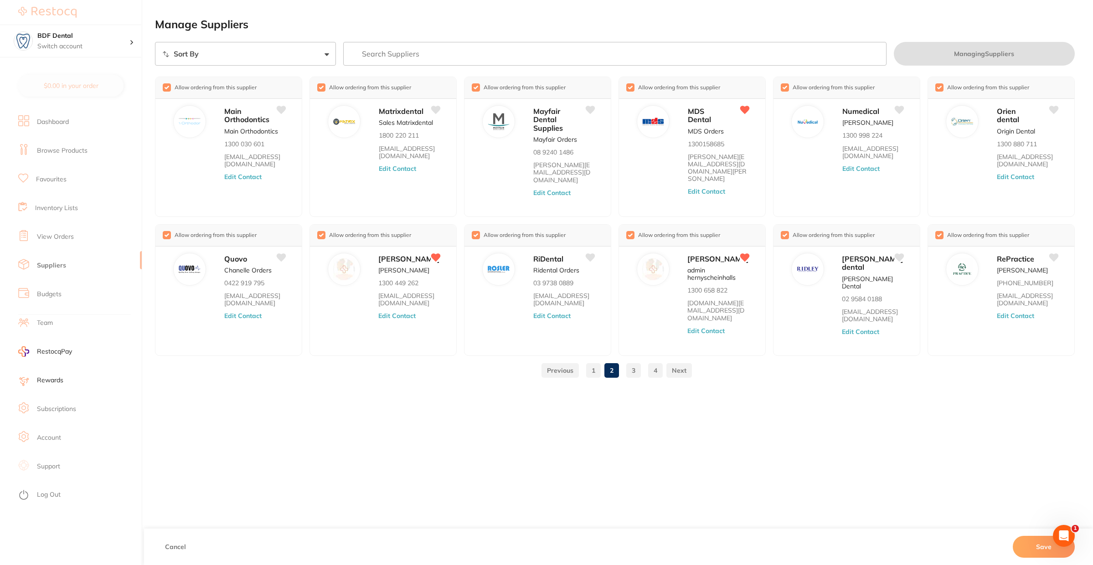
click at [635, 371] on link "3" at bounding box center [633, 370] width 15 height 18
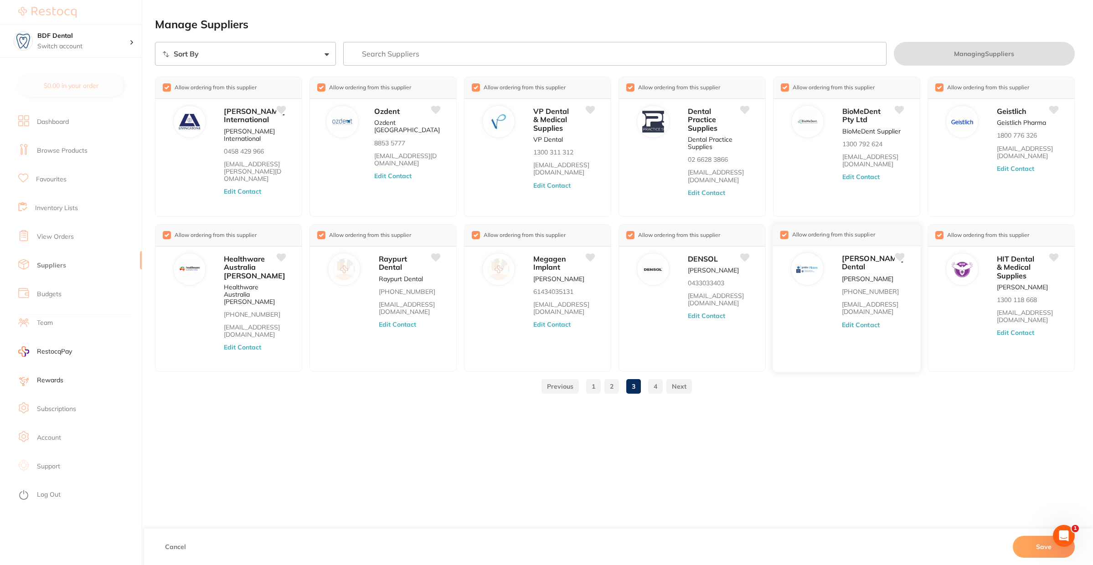
click at [900, 256] on icon at bounding box center [900, 257] width 10 height 8
click at [661, 377] on link "4" at bounding box center [655, 386] width 15 height 18
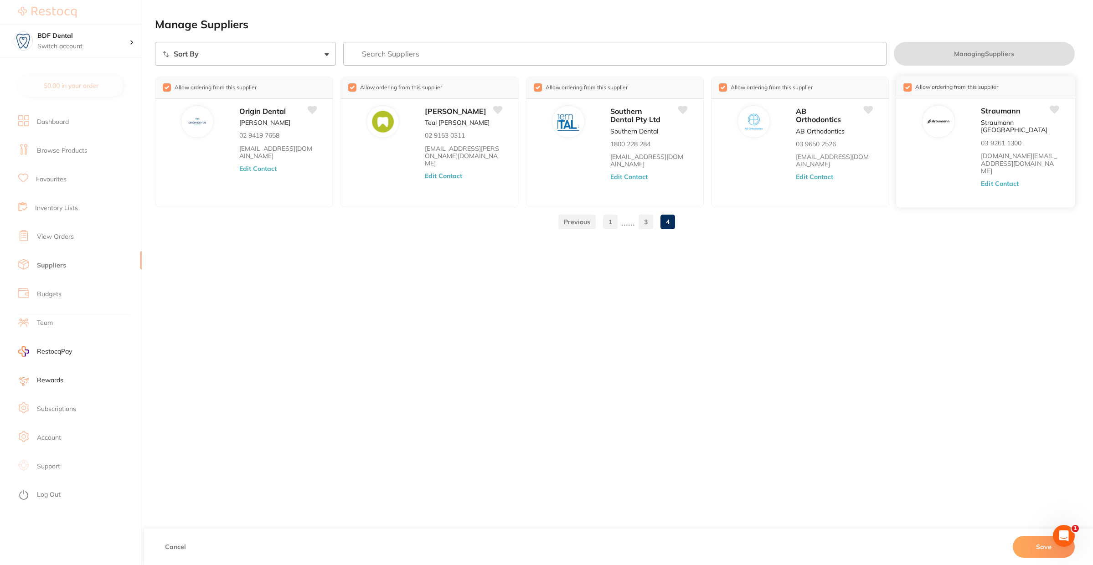
click at [1058, 108] on icon at bounding box center [1055, 109] width 10 height 8
